Goal: Task Accomplishment & Management: Complete application form

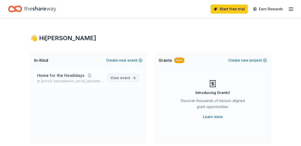
click at [117, 77] on span "View event" at bounding box center [120, 78] width 20 height 6
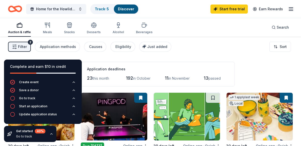
click at [169, 56] on div "Filter 2 Application methods Causes Eligibility Just added Sort" at bounding box center [150, 47] width 301 height 20
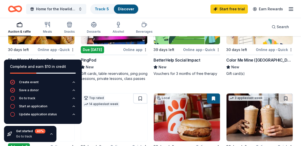
scroll to position [97, 0]
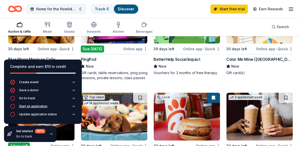
click at [73, 107] on icon "button" at bounding box center [74, 106] width 4 height 4
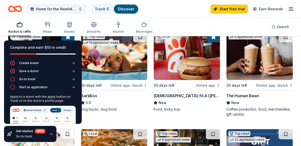
scroll to position [158, 0]
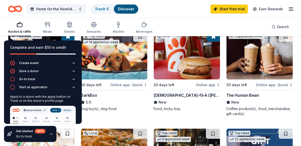
click at [102, 63] on img at bounding box center [114, 56] width 66 height 48
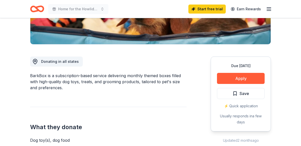
scroll to position [108, 0]
click at [232, 77] on button "Apply" at bounding box center [241, 78] width 48 height 11
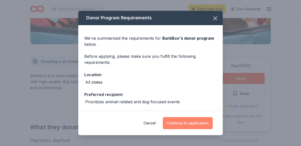
click at [187, 124] on button "Continue to application" at bounding box center [188, 123] width 50 height 12
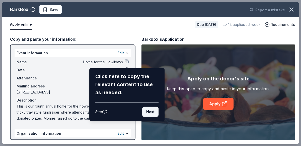
click at [148, 113] on button "Next" at bounding box center [150, 111] width 16 height 10
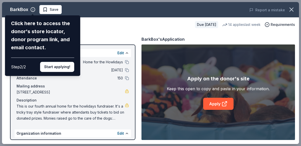
click at [91, 75] on div "BarkBox Click here to access the donor's store locator, donor program link, and…" at bounding box center [150, 73] width 297 height 142
click at [66, 64] on button "Start applying!" at bounding box center [57, 67] width 34 height 10
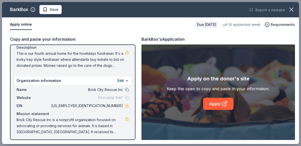
scroll to position [53, 0]
click at [103, 98] on span "Fill in using "Edit"" at bounding box center [110, 97] width 25 height 4
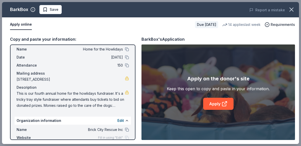
scroll to position [0, 0]
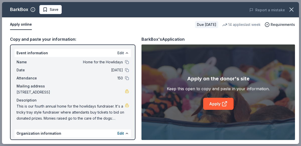
click at [120, 53] on button "Edit" at bounding box center [120, 53] width 7 height 6
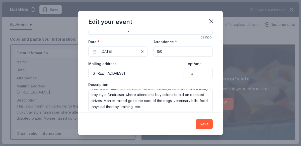
scroll to position [60, 0]
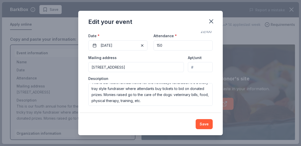
click at [192, 108] on div "Changes made here will update the Event too. Update donors you've applied to Le…" at bounding box center [150, 72] width 144 height 82
click at [207, 123] on button "Save" at bounding box center [203, 124] width 17 height 10
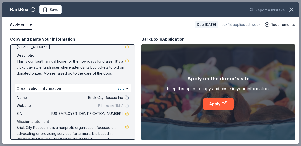
scroll to position [48, 0]
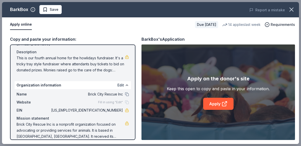
click at [121, 84] on button "Edit" at bounding box center [120, 85] width 7 height 6
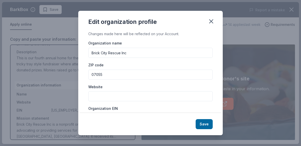
click at [112, 97] on input "Website" at bounding box center [150, 96] width 124 height 10
paste input "[URL][DOMAIN_NAME]"
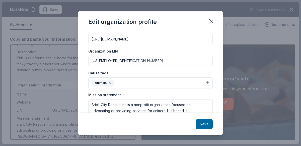
scroll to position [58, 0]
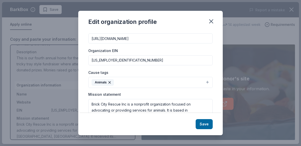
type input "[URL][DOMAIN_NAME]"
click at [205, 82] on button "Animals" at bounding box center [150, 82] width 124 height 11
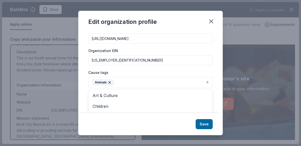
click at [205, 82] on button "Animals" at bounding box center [150, 82] width 124 height 11
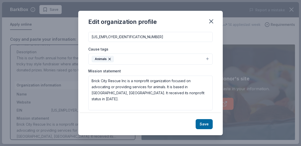
scroll to position [81, 0]
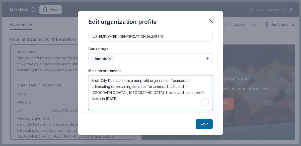
drag, startPoint x: 92, startPoint y: 78, endPoint x: 179, endPoint y: 92, distance: 88.1
click at [179, 92] on textarea "Brick City Rescue Inc is a nonprofit organization focused on advocating or prov…" at bounding box center [150, 92] width 124 height 35
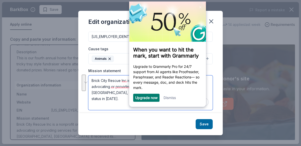
scroll to position [0, 0]
paste textarea "(BCR) is dedicated to finding loving, stable homes for all adoptable homeless d…"
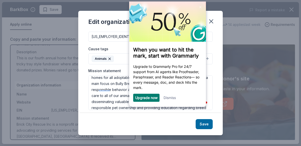
click at [165, 99] on link "Dismiss" at bounding box center [169, 97] width 12 height 4
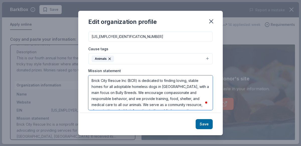
scroll to position [0, 0]
type textarea "Brick City Rescue Inc. (BCR) is dedicated to finding loving, stable homes for a…"
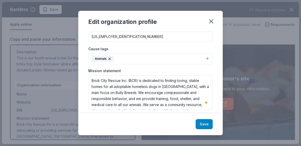
click at [204, 127] on button "Save" at bounding box center [203, 124] width 17 height 10
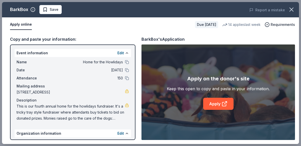
click at [77, 91] on span "[STREET_ADDRESS]" at bounding box center [71, 92] width 108 height 6
click at [104, 119] on span "This is our fourth annual home for the howlidays fundraiser. It's a tricky tray…" at bounding box center [71, 112] width 108 height 18
click at [224, 102] on icon at bounding box center [224, 103] width 6 height 6
click at [45, 10] on span "Save" at bounding box center [51, 10] width 16 height 6
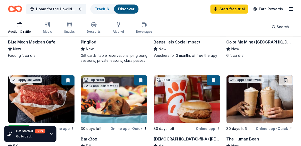
scroll to position [164, 0]
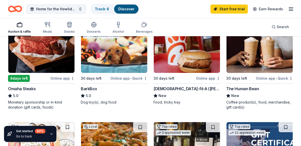
click at [72, 53] on img at bounding box center [41, 49] width 66 height 48
click at [171, 72] on img at bounding box center [187, 49] width 66 height 48
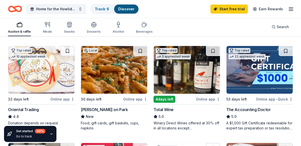
scroll to position [240, 0]
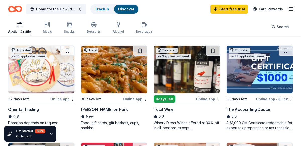
click at [135, 65] on img at bounding box center [114, 70] width 66 height 48
click at [180, 85] on img at bounding box center [187, 70] width 66 height 48
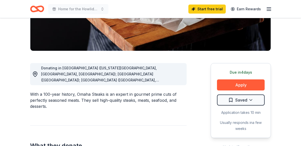
scroll to position [102, 0]
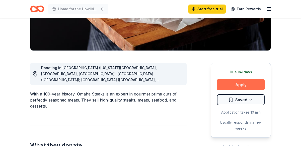
click at [251, 83] on button "Apply" at bounding box center [241, 84] width 48 height 11
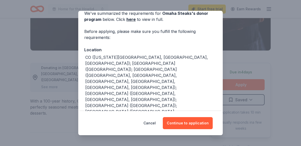
scroll to position [25, 0]
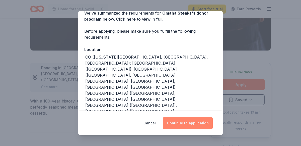
click at [174, 119] on button "Continue to application" at bounding box center [188, 123] width 50 height 12
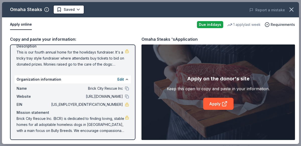
scroll to position [0, 0]
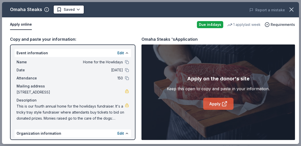
click at [213, 105] on link "Apply" at bounding box center [218, 103] width 30 height 12
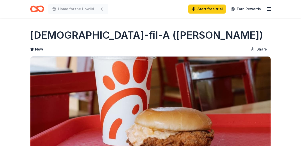
scroll to position [114, 0]
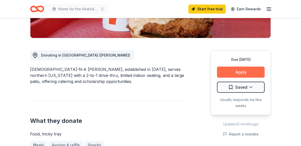
click at [236, 73] on button "Apply" at bounding box center [241, 71] width 48 height 11
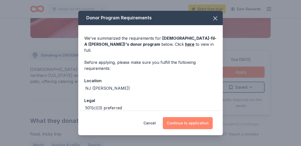
click at [189, 122] on button "Continue to application" at bounding box center [188, 123] width 50 height 12
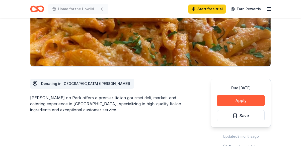
scroll to position [86, 0]
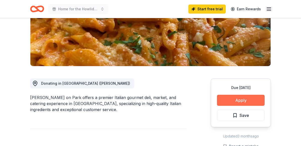
click at [248, 100] on button "Apply" at bounding box center [241, 99] width 48 height 11
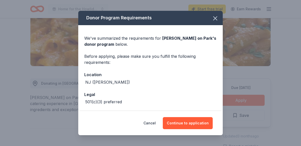
scroll to position [20, 0]
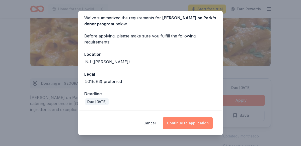
click at [184, 122] on button "Continue to application" at bounding box center [188, 123] width 50 height 12
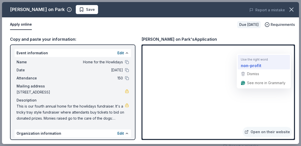
click at [247, 65] on strong "non-profit" at bounding box center [251, 65] width 21 height 6
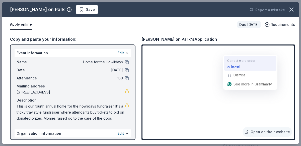
click at [233, 65] on strong "a local" at bounding box center [233, 66] width 13 height 6
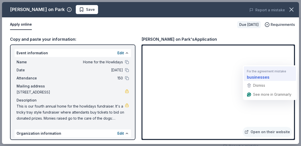
click at [265, 74] on strong "businesses" at bounding box center [258, 77] width 23 height 6
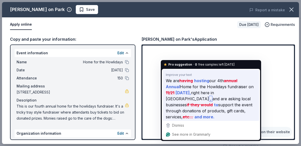
click at [192, 103] on span "support the event through donations of products, gift cards, services," at bounding box center [209, 110] width 86 height 18
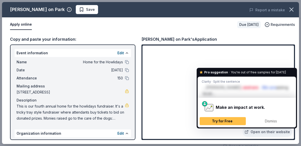
click at [243, 71] on span "You're out of free samples for today" at bounding box center [257, 72] width 55 height 5
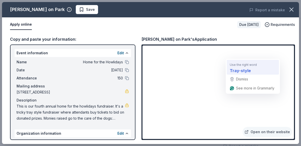
click at [234, 70] on strong "Tray-style" at bounding box center [239, 70] width 21 height 6
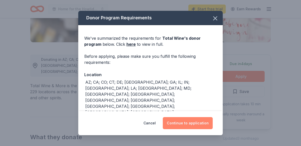
click at [182, 125] on button "Continue to application" at bounding box center [188, 123] width 50 height 12
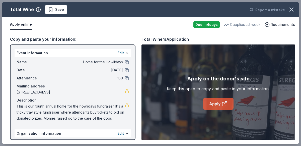
click at [220, 104] on link "Apply" at bounding box center [218, 103] width 30 height 12
